Goal: Information Seeking & Learning: Learn about a topic

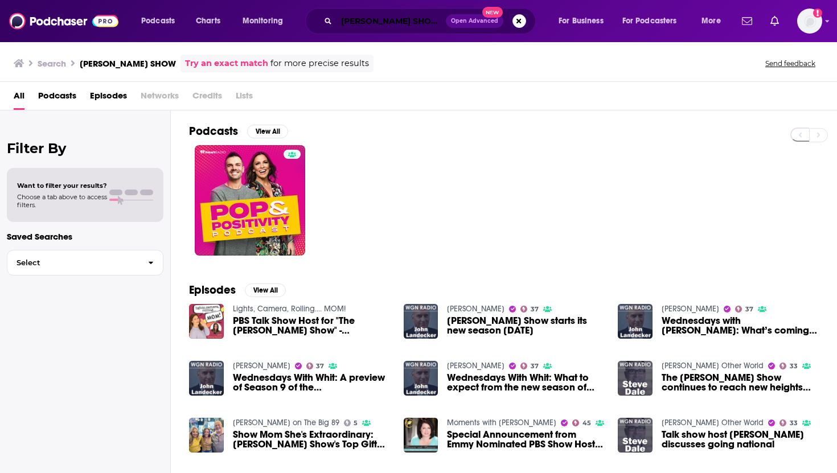
click at [390, 27] on input "WHITNEY REYNOLDS SHOW" at bounding box center [391, 21] width 109 height 18
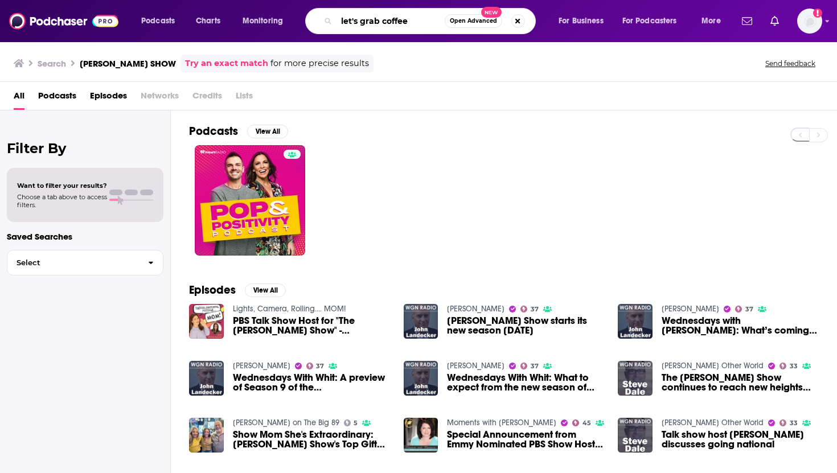
type input "let's grab coffee"
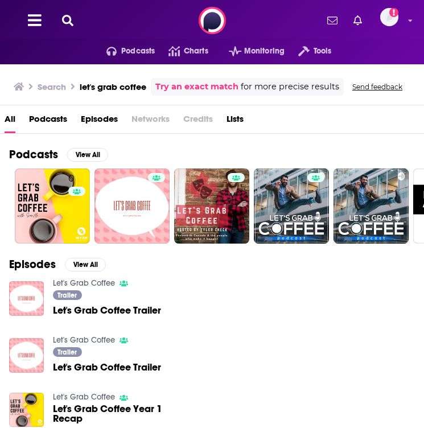
click at [65, 18] on icon at bounding box center [67, 20] width 11 height 11
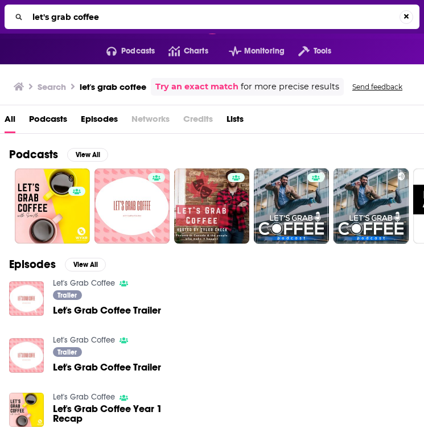
drag, startPoint x: 125, startPoint y: 19, endPoint x: 14, endPoint y: 18, distance: 111.6
click at [14, 18] on div "let's grab coffee" at bounding box center [212, 17] width 415 height 24
type input "Not A CEO"
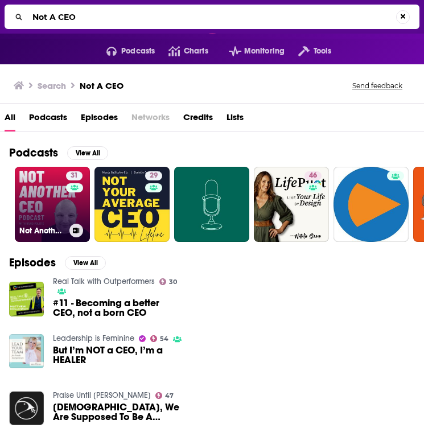
click at [55, 213] on link "31 Not Another CEO Podcast" at bounding box center [52, 204] width 75 height 75
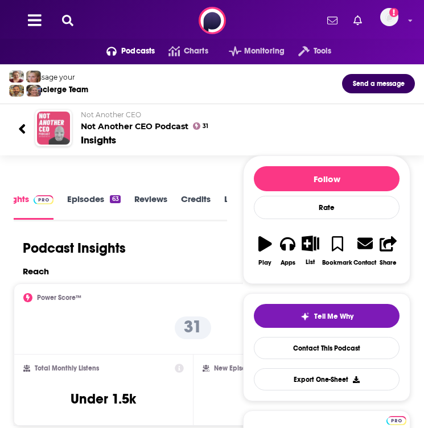
click at [56, 133] on img "Not Another CEO Podcast" at bounding box center [53, 128] width 33 height 33
click at [22, 129] on icon at bounding box center [22, 129] width 6 height 10
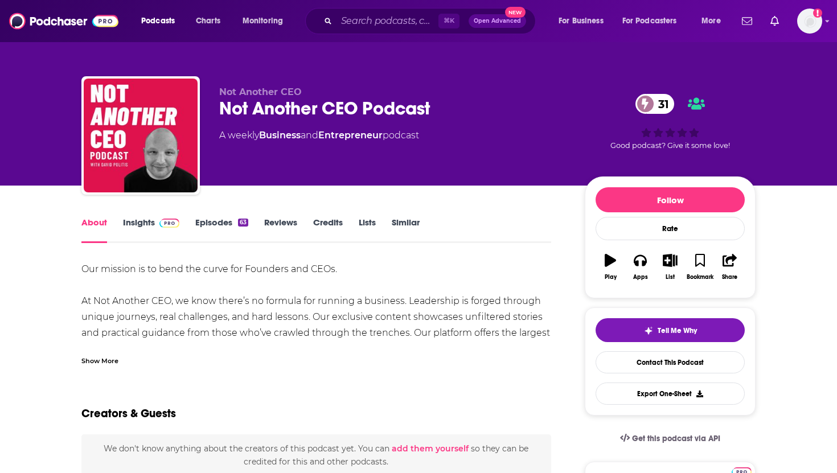
click at [284, 222] on link "Reviews" at bounding box center [280, 230] width 33 height 26
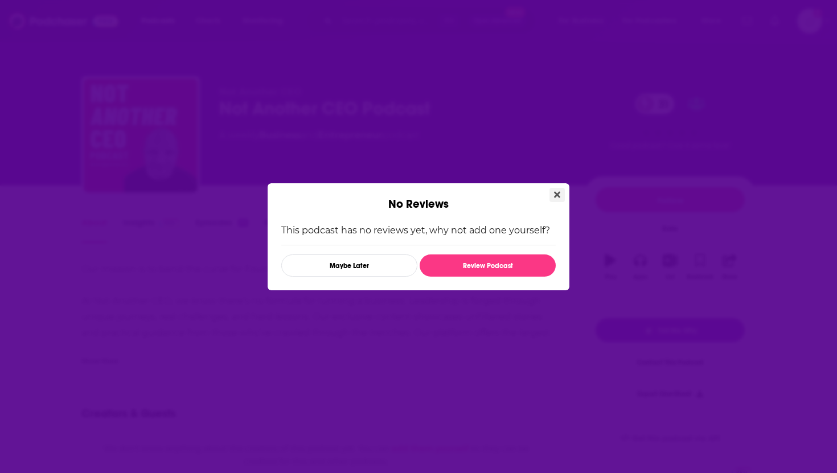
click at [555, 193] on icon "Close" at bounding box center [557, 194] width 6 height 6
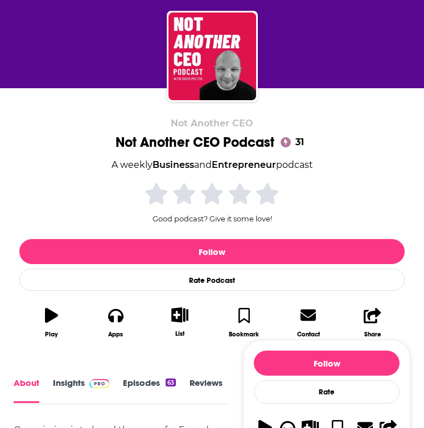
scroll to position [79, 0]
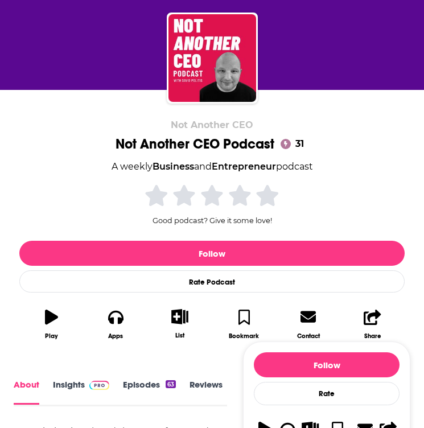
click at [286, 143] on icon at bounding box center [285, 144] width 3 height 6
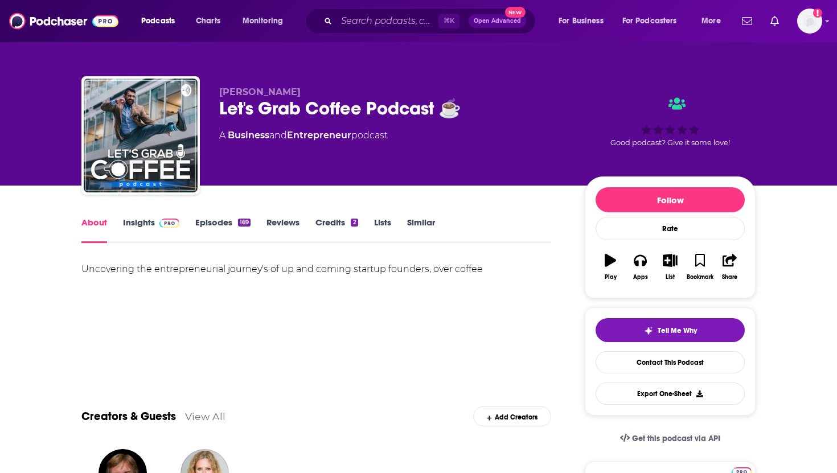
click at [288, 227] on link "Reviews" at bounding box center [283, 230] width 33 height 26
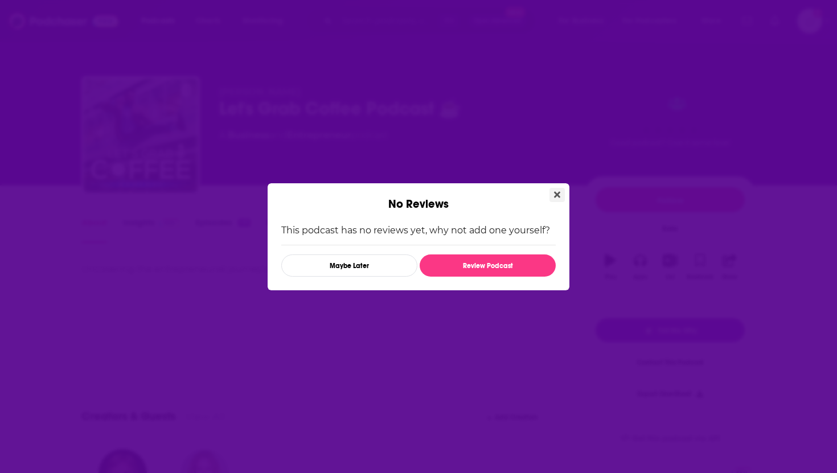
click at [561, 193] on button "Close" at bounding box center [557, 195] width 15 height 14
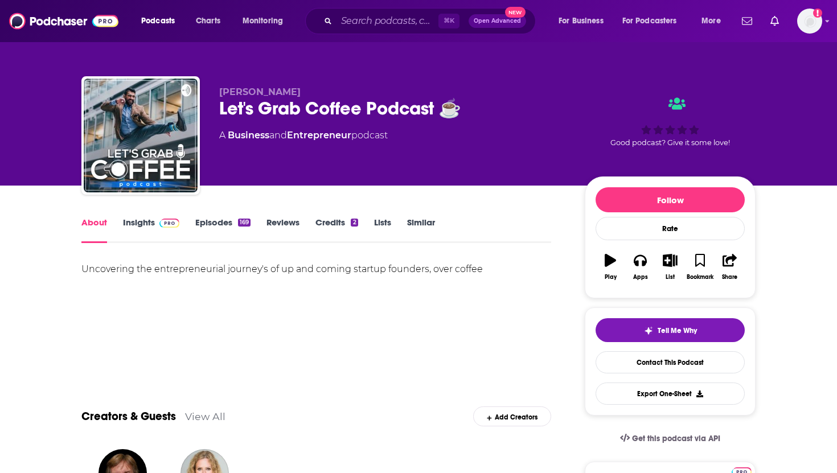
click at [217, 228] on link "Episodes 169" at bounding box center [222, 230] width 55 height 26
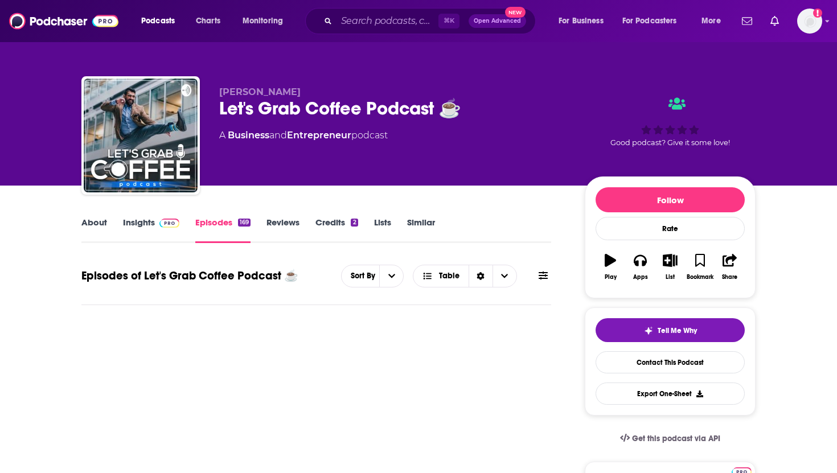
click at [90, 223] on link "About" at bounding box center [94, 230] width 26 height 26
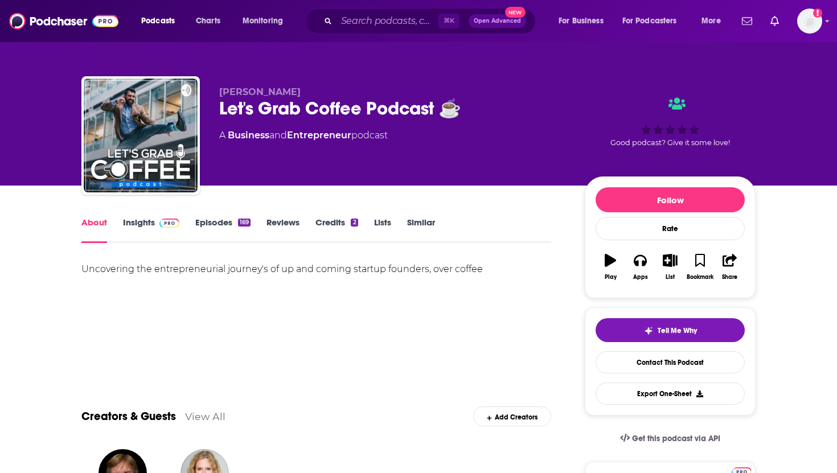
click at [293, 222] on link "Reviews" at bounding box center [283, 230] width 33 height 26
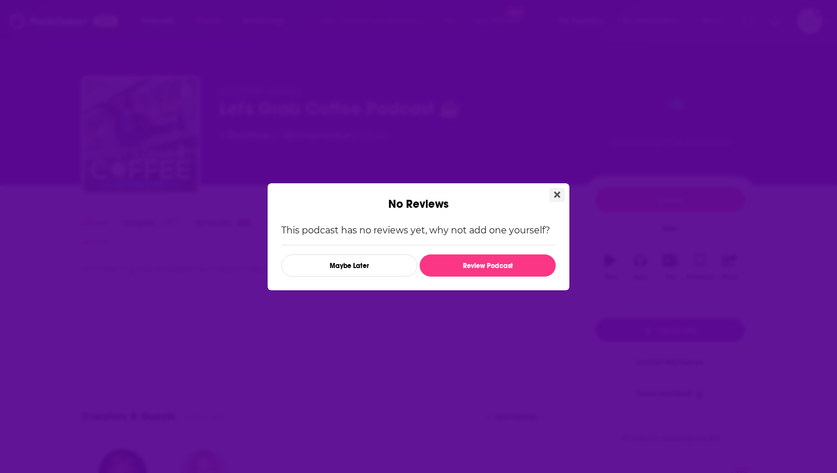
click at [560, 194] on icon "Close" at bounding box center [557, 194] width 6 height 9
